Goal: Task Accomplishment & Management: Complete application form

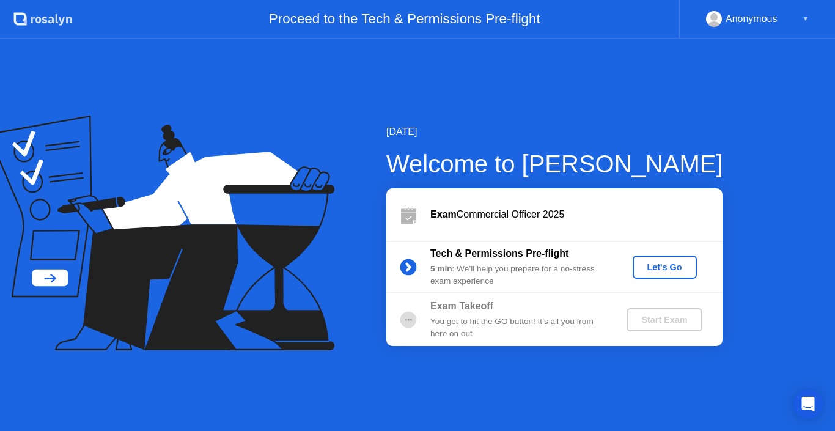
click at [660, 272] on div "Let's Go" at bounding box center [665, 267] width 54 height 10
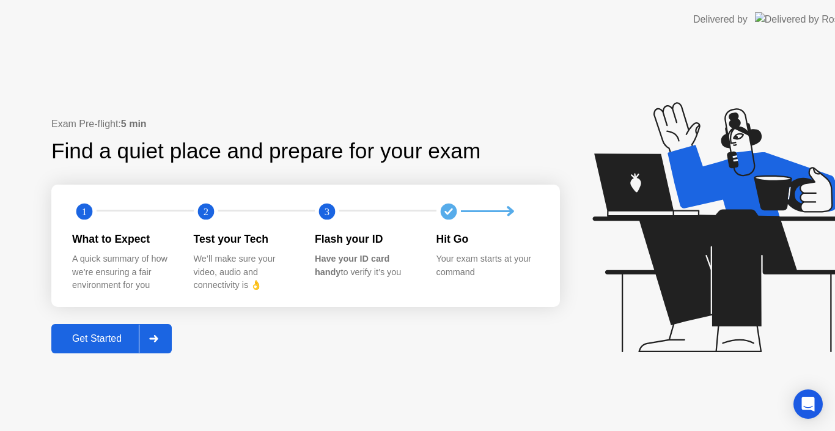
click at [660, 272] on icon at bounding box center [720, 227] width 256 height 250
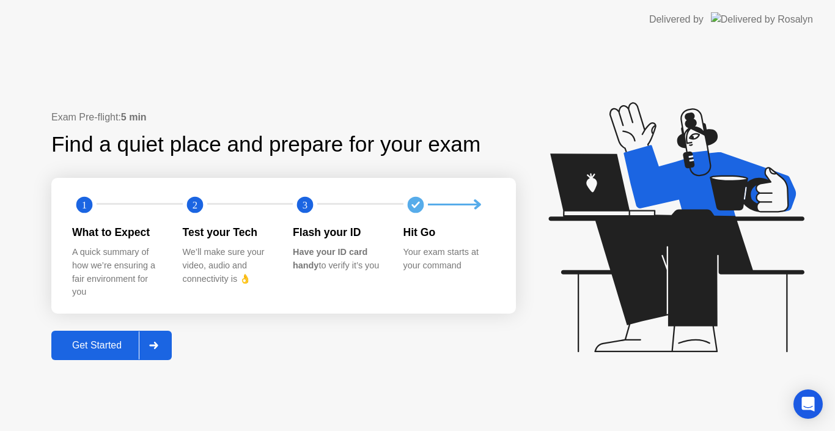
click at [363, 323] on div "Exam Pre-flight: 5 min Find a quiet place and prepare for your exam 1 2 3 What …" at bounding box center [283, 235] width 465 height 250
click at [92, 348] on div "Get Started" at bounding box center [97, 345] width 84 height 11
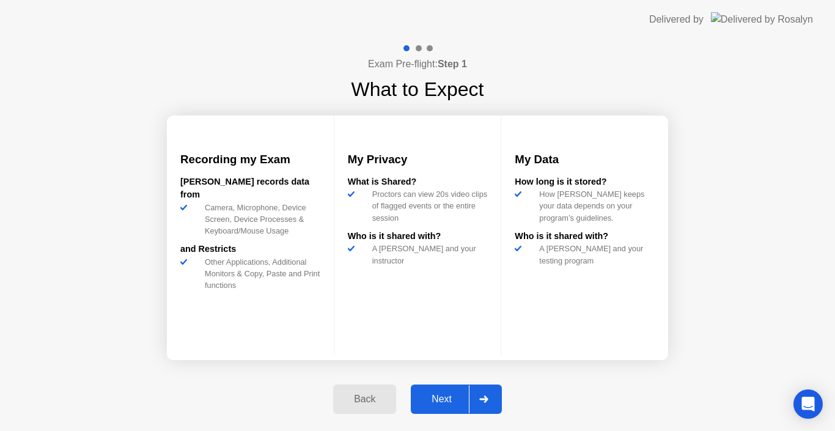
click at [449, 399] on div "Next" at bounding box center [442, 399] width 54 height 11
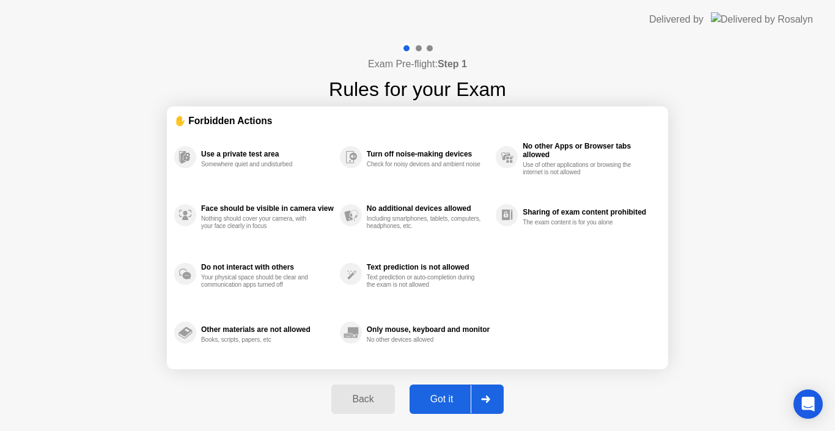
click at [449, 399] on div "Got it" at bounding box center [441, 399] width 57 height 11
select select "**********"
select select "*******"
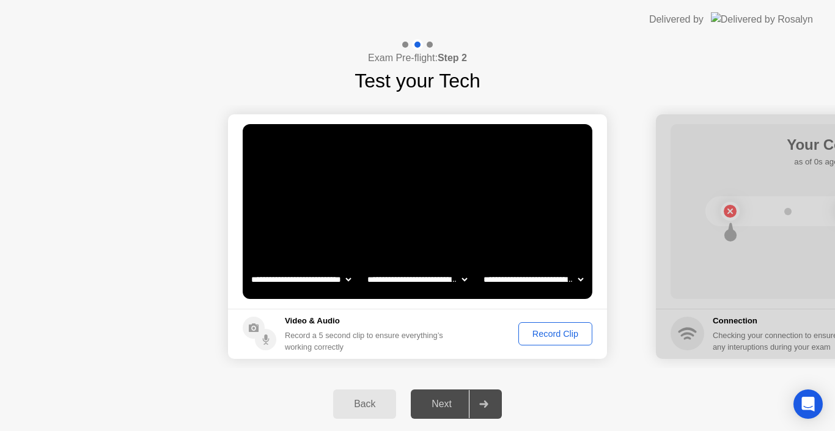
click at [561, 330] on div "Record Clip" at bounding box center [555, 334] width 65 height 10
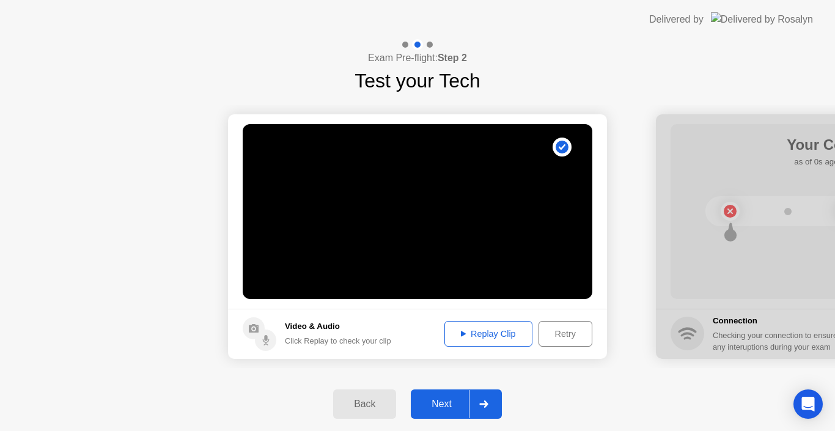
click at [452, 402] on div "Next" at bounding box center [442, 404] width 54 height 11
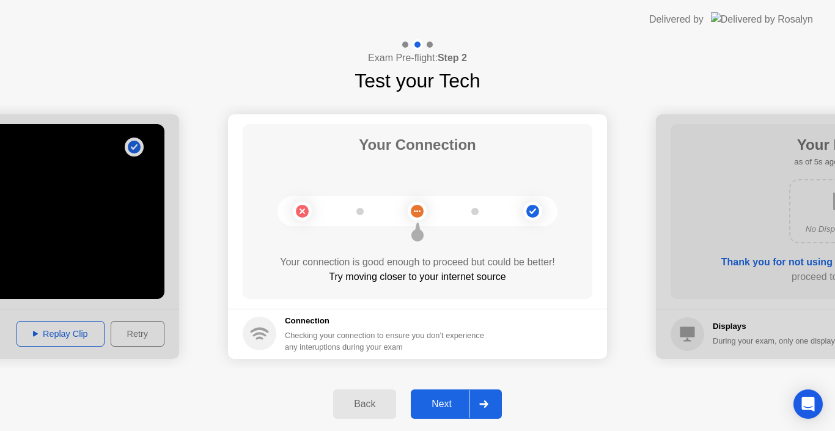
click at [452, 402] on div "Next" at bounding box center [442, 404] width 54 height 11
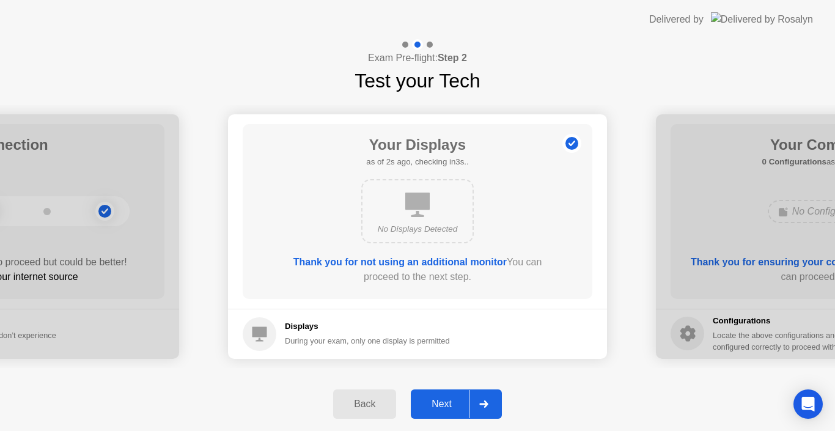
click at [452, 402] on div "Next" at bounding box center [442, 404] width 54 height 11
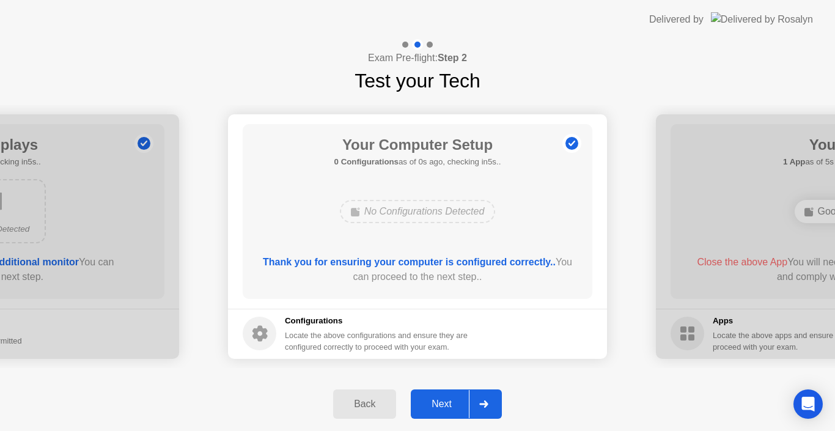
click at [452, 402] on div "Next" at bounding box center [442, 404] width 54 height 11
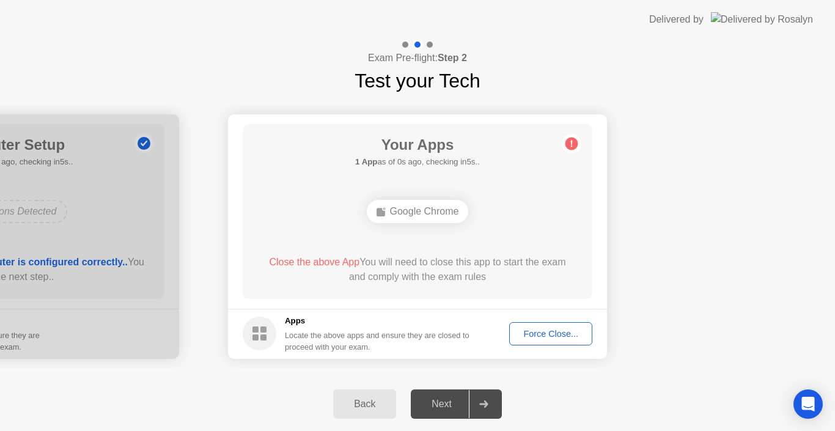
click at [536, 332] on div "Force Close..." at bounding box center [551, 334] width 75 height 10
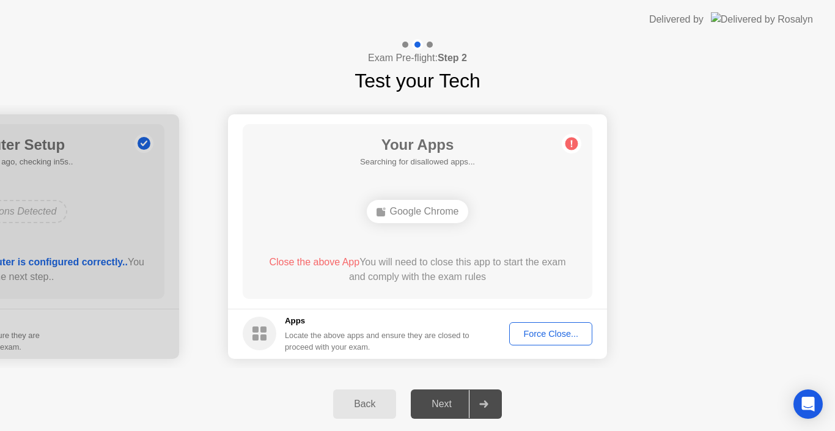
click at [534, 331] on div "Force Close..." at bounding box center [551, 334] width 75 height 10
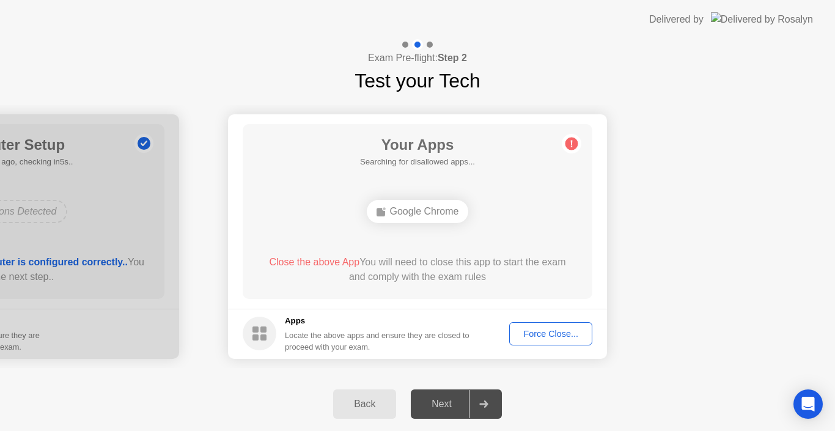
click at [298, 262] on span "Close the above App" at bounding box center [314, 262] width 90 height 10
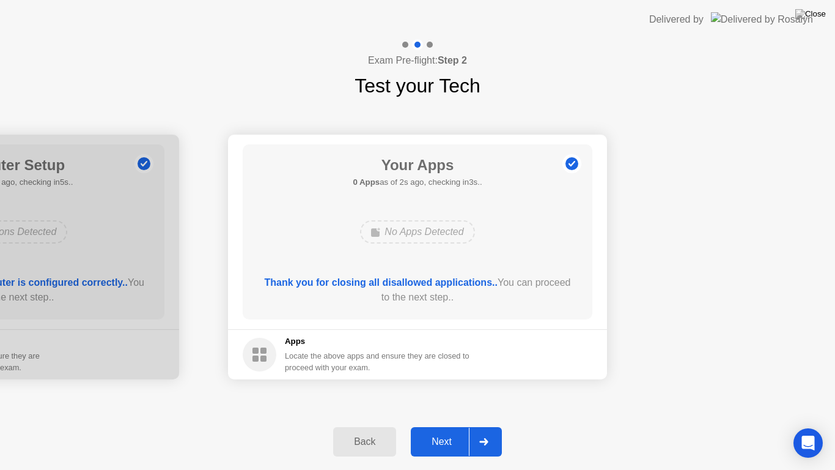
click at [450, 430] on div "Next" at bounding box center [442, 441] width 54 height 11
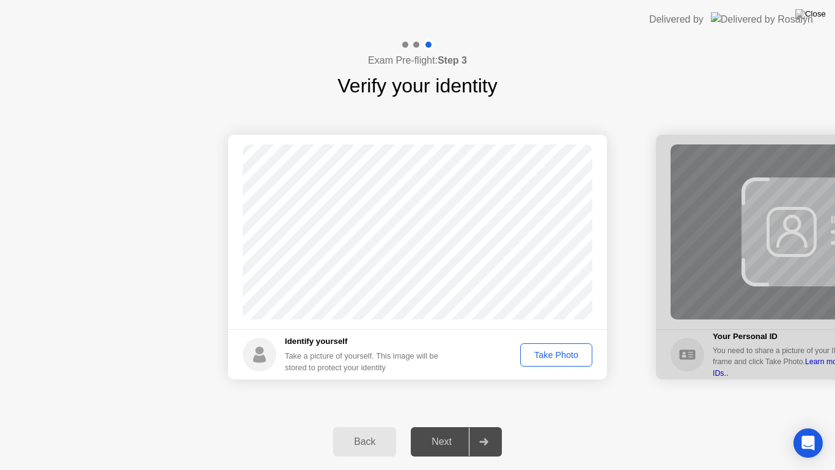
click at [550, 358] on div "Take Photo" at bounding box center [557, 355] width 64 height 10
click at [443, 430] on button "Next" at bounding box center [456, 441] width 91 height 29
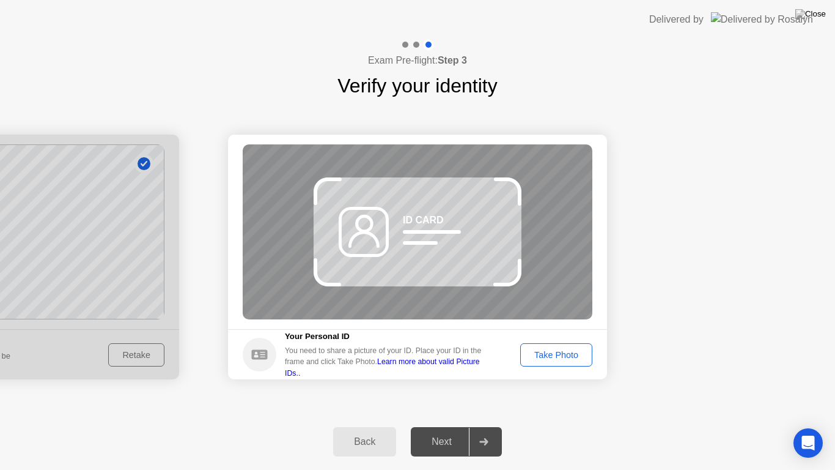
click at [551, 352] on div "Take Photo" at bounding box center [557, 355] width 64 height 10
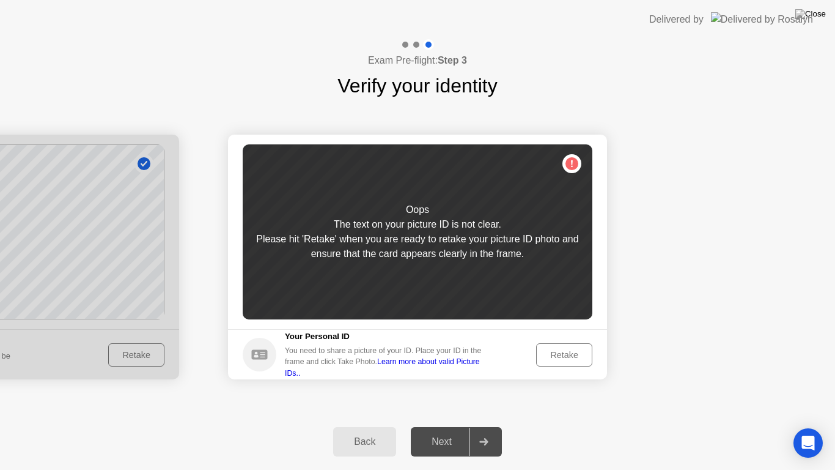
click at [482, 430] on icon at bounding box center [483, 441] width 9 height 7
click at [368, 430] on div "Back" at bounding box center [365, 441] width 56 height 11
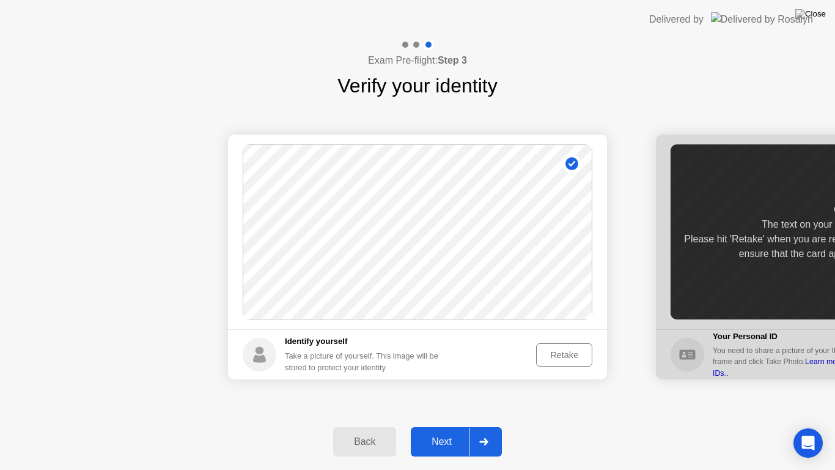
click at [445, 430] on div "Next" at bounding box center [442, 441] width 54 height 11
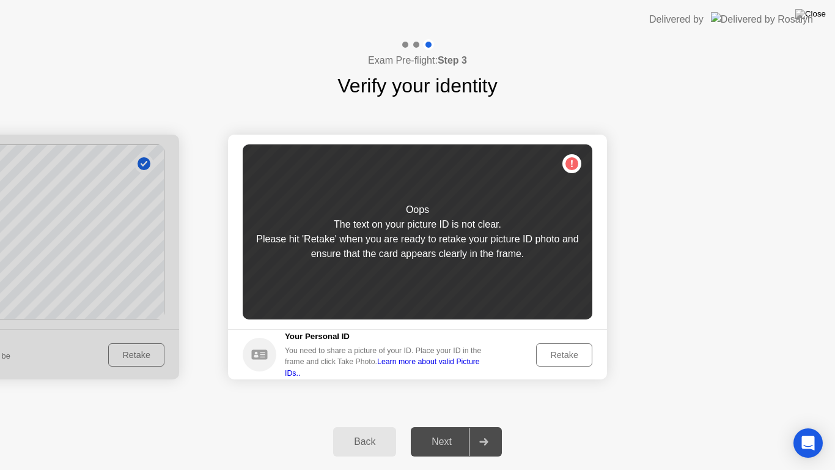
click at [576, 160] on div "Oops The text on your picture ID is not clear. Please hit 'Retake' when you are…" at bounding box center [418, 231] width 350 height 175
click at [568, 352] on div "Retake" at bounding box center [564, 355] width 48 height 10
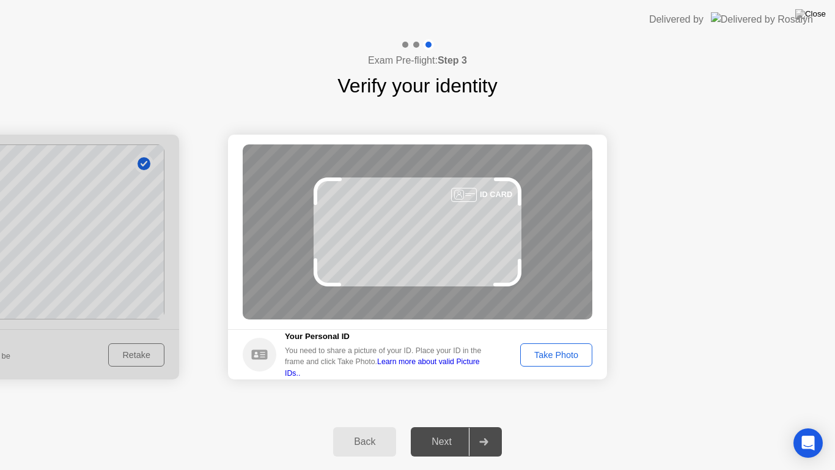
click at [568, 352] on div "Take Photo" at bounding box center [557, 355] width 64 height 10
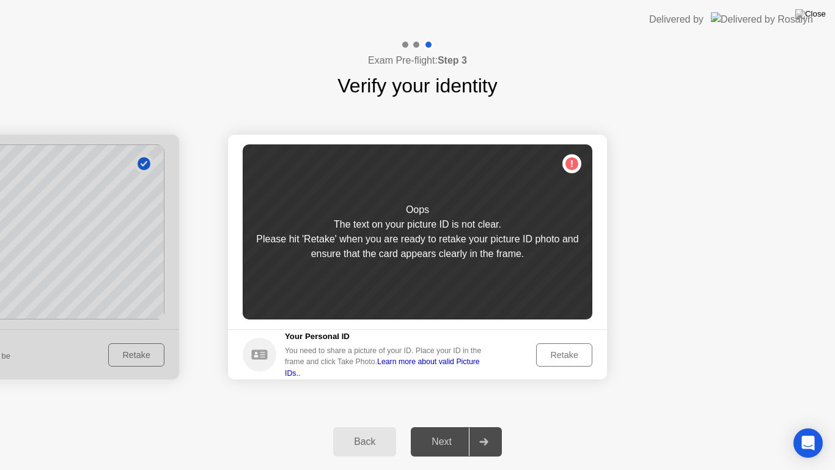
click at [568, 352] on div "Retake" at bounding box center [564, 355] width 48 height 10
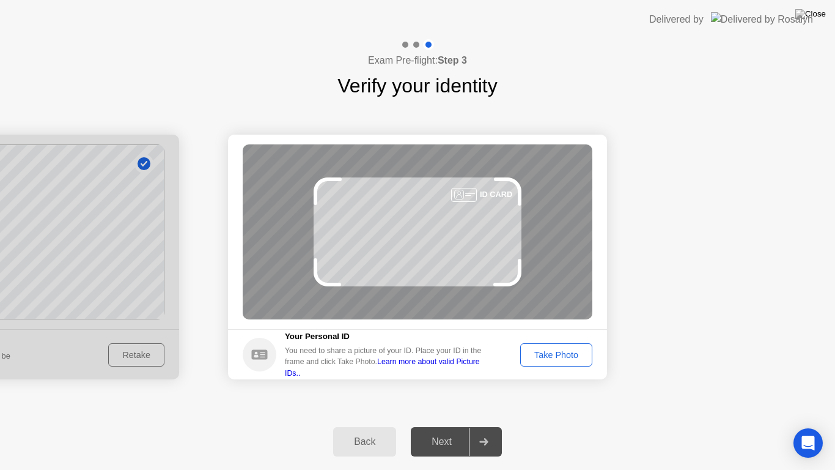
click at [568, 352] on div "Take Photo" at bounding box center [557, 355] width 64 height 10
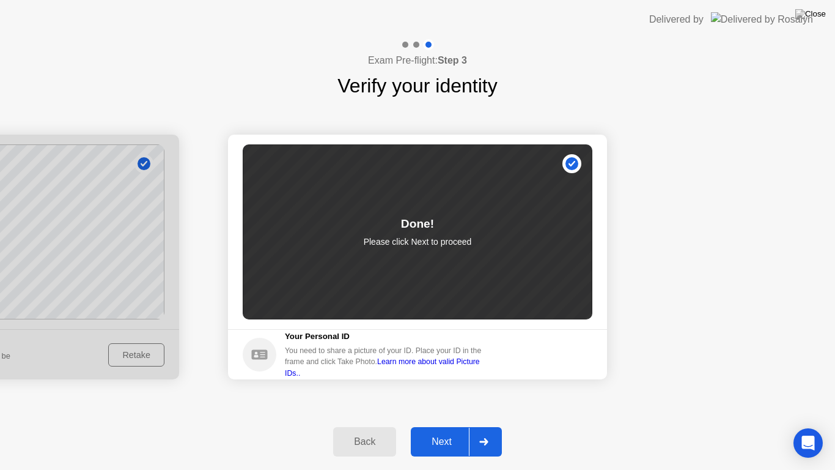
click at [443, 430] on div "Next" at bounding box center [442, 441] width 54 height 11
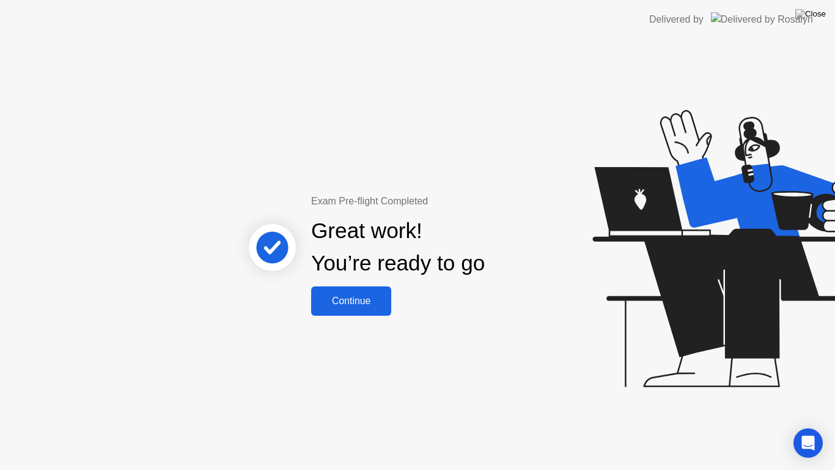
click at [359, 304] on div "Continue" at bounding box center [351, 300] width 73 height 11
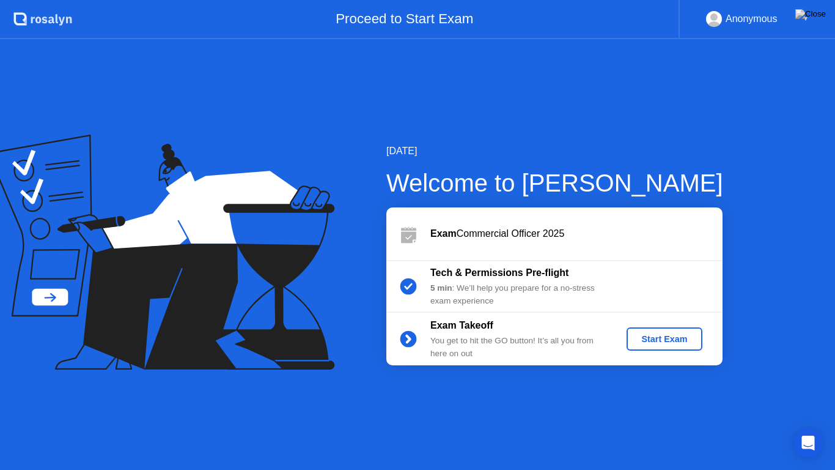
click at [666, 340] on div "Start Exam" at bounding box center [664, 339] width 65 height 10
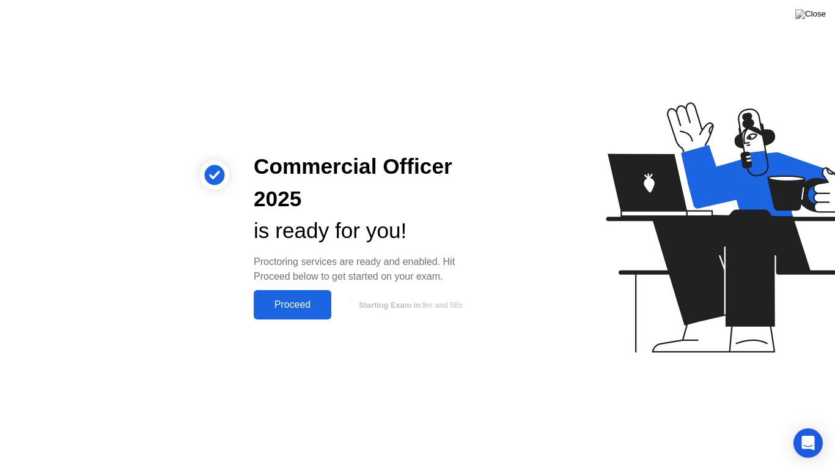
click at [314, 314] on button "Proceed" at bounding box center [293, 304] width 78 height 29
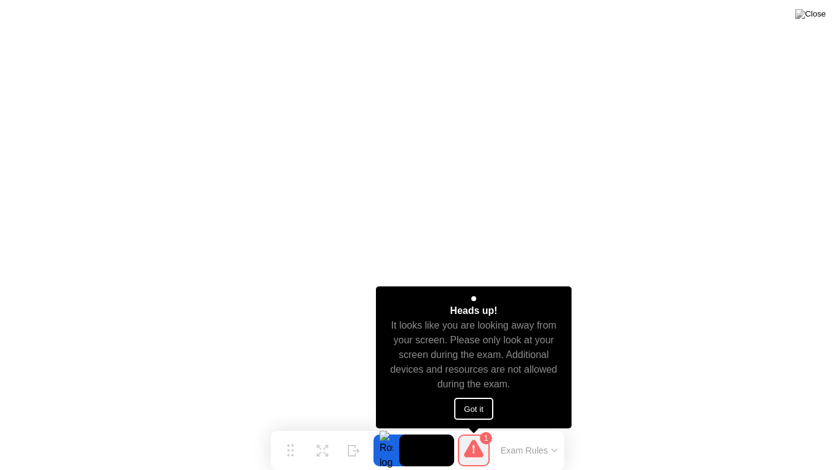
click at [459, 411] on button "Got it" at bounding box center [473, 408] width 39 height 22
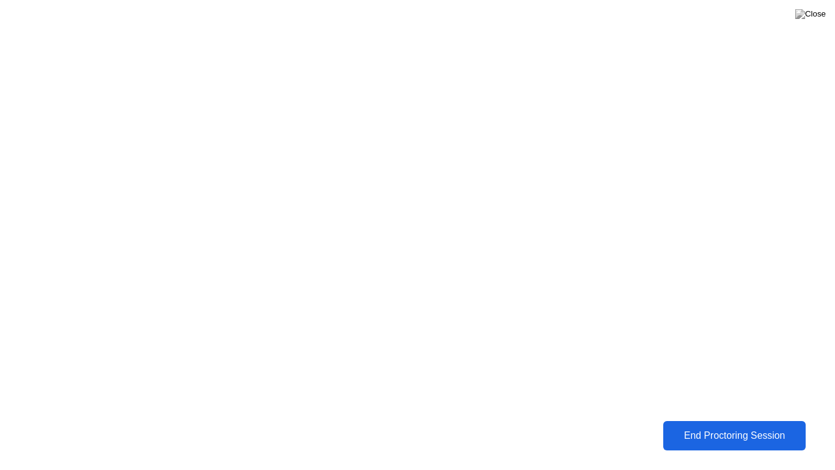
click at [742, 430] on div "End Proctoring Session" at bounding box center [734, 435] width 135 height 11
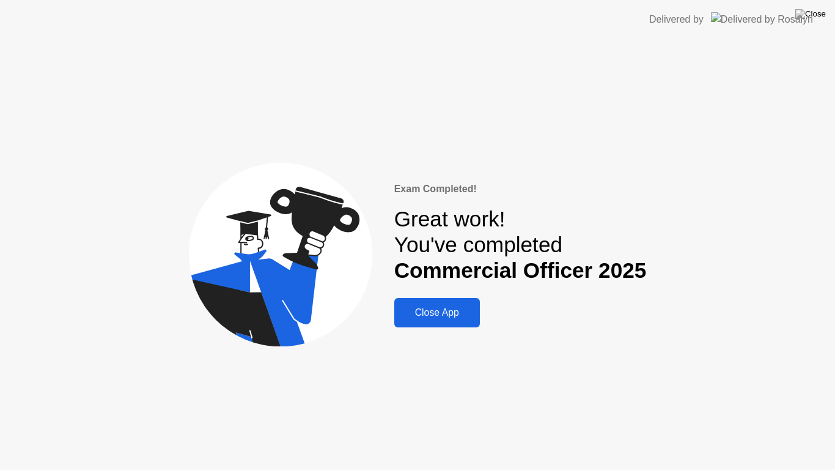
click at [451, 303] on button "Close App" at bounding box center [437, 312] width 86 height 29
